Goal: Transaction & Acquisition: Download file/media

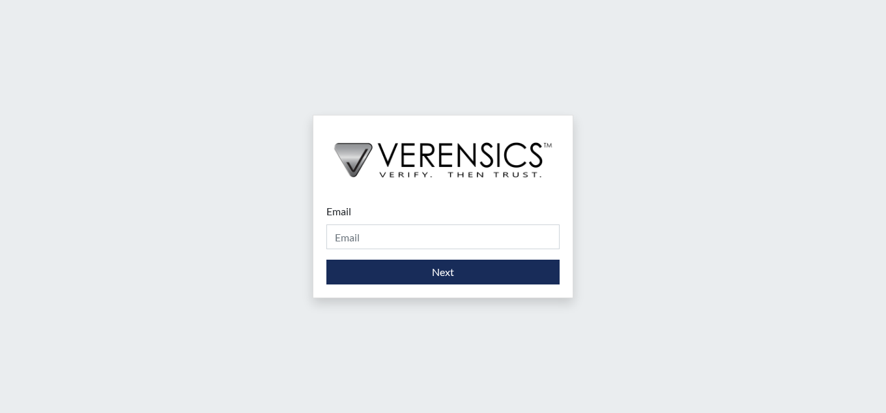
drag, startPoint x: 419, startPoint y: 223, endPoint x: 414, endPoint y: 233, distance: 11.7
click at [417, 226] on div "Email Please provide your email address." at bounding box center [443, 226] width 233 height 46
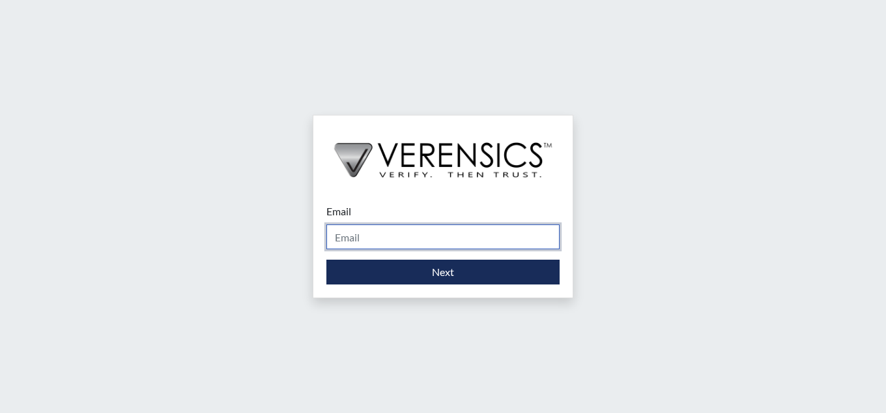
click at [414, 233] on input "Email" at bounding box center [443, 236] width 233 height 25
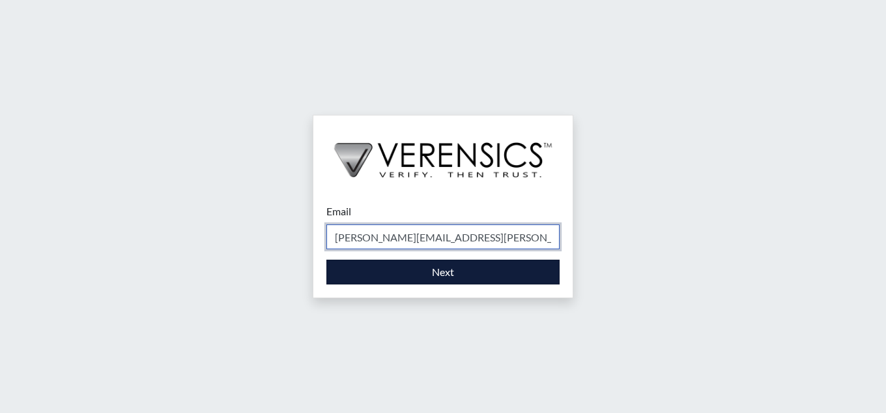
type input "[PERSON_NAME][EMAIL_ADDRESS][PERSON_NAME][DOMAIN_NAME]"
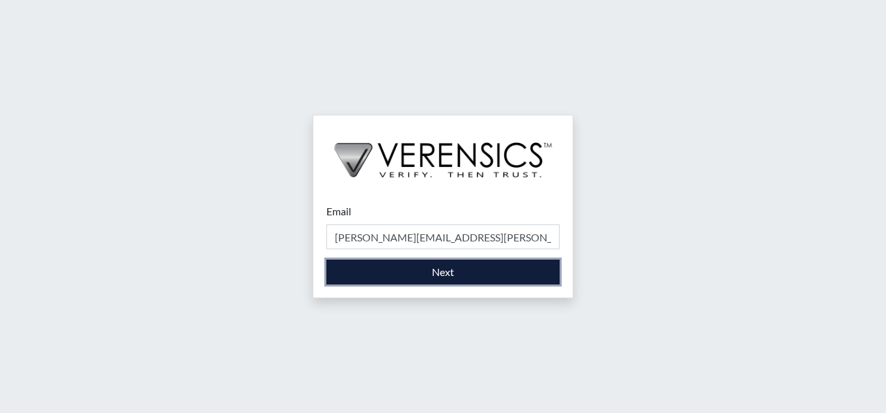
click at [414, 264] on button "Next" at bounding box center [443, 271] width 233 height 25
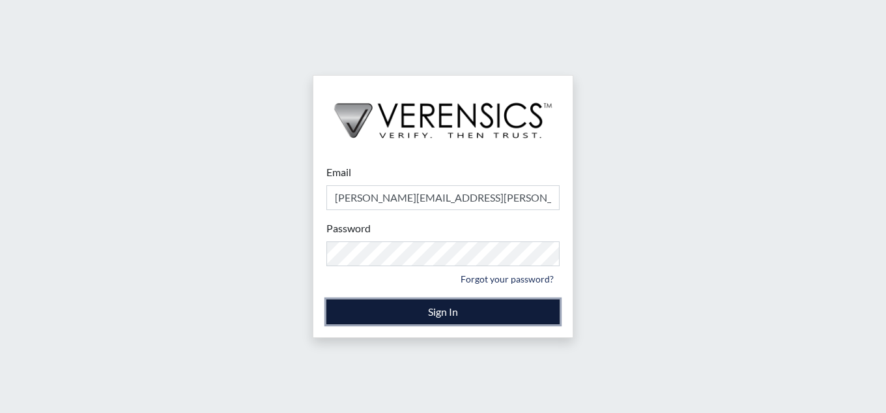
click at [358, 321] on button "Sign In" at bounding box center [443, 311] width 233 height 25
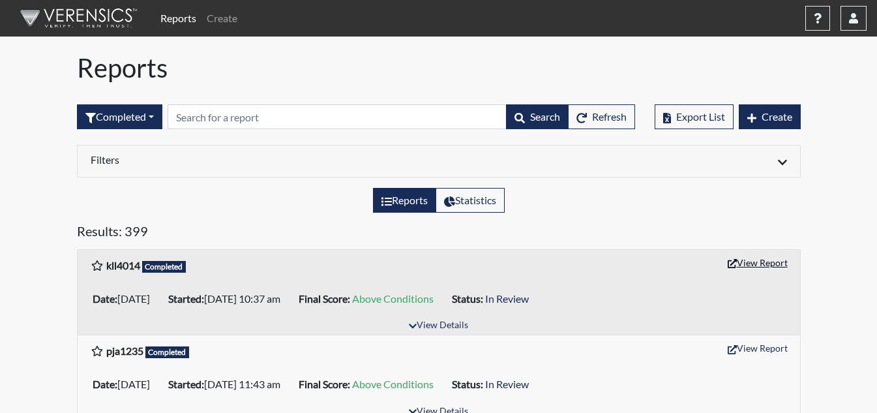
click at [757, 269] on button "View Report" at bounding box center [757, 262] width 72 height 20
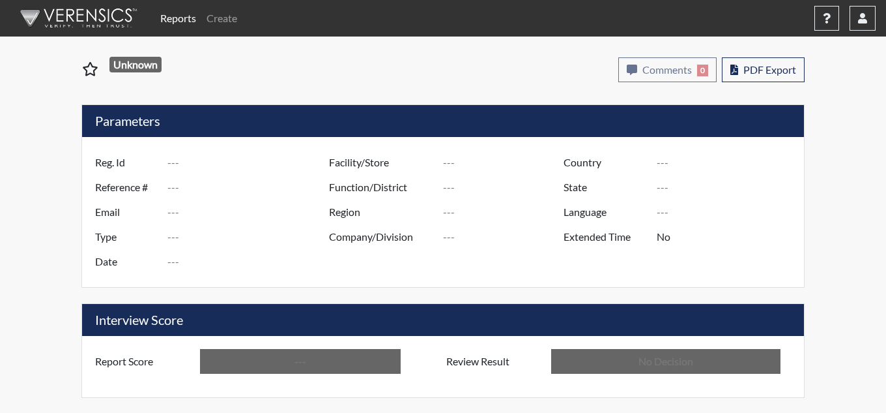
type input "kll4014"
type input "51564"
type input "---"
type input "Corrections Pre-Employment"
type input "Oct 2, 2025"
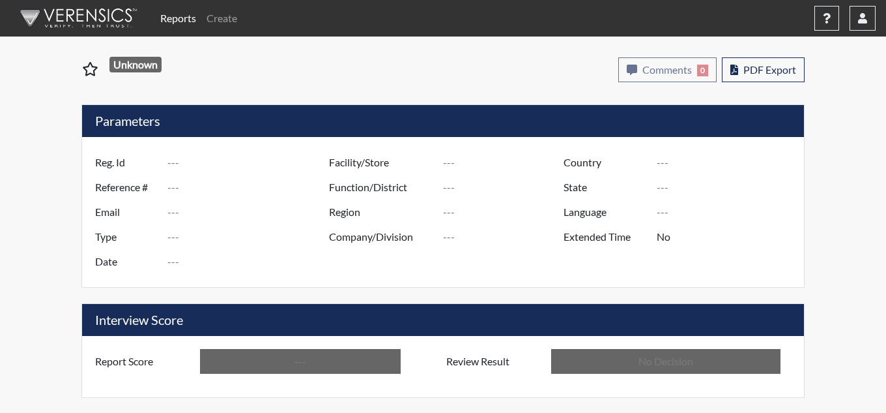
type input "[PERSON_NAME]"
type input "[GEOGRAPHIC_DATA]"
type input "[US_STATE]"
type input "English"
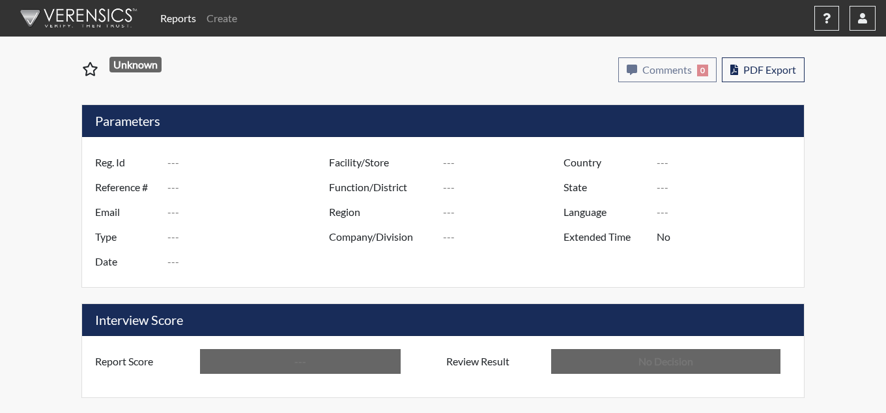
type input "Above Conditions"
type input "In Review"
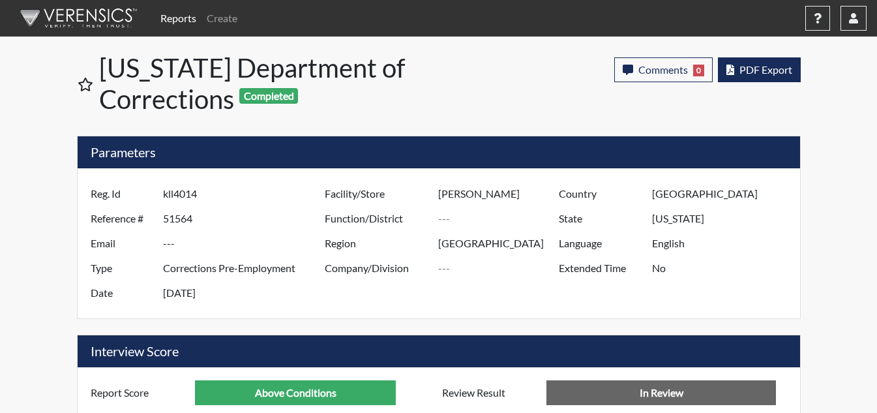
scroll to position [216, 542]
click at [763, 77] on button "PDF Export" at bounding box center [759, 69] width 83 height 25
